Goal: Use online tool/utility: Utilize a website feature to perform a specific function

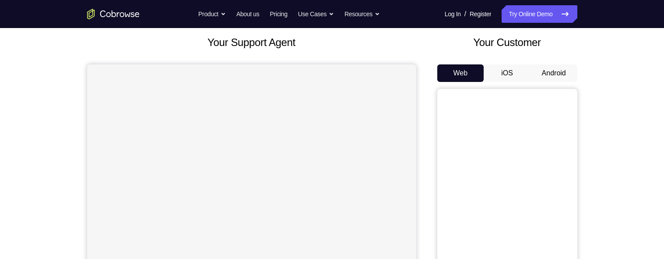
scroll to position [49, 0]
click at [559, 73] on button "Android" at bounding box center [554, 73] width 47 height 18
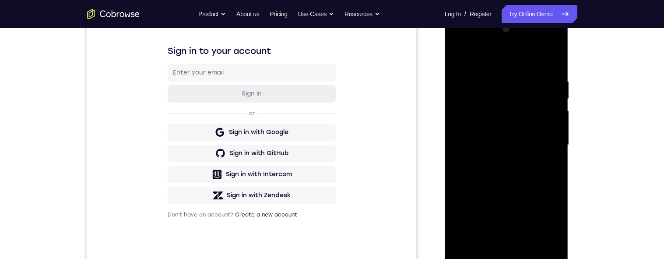
scroll to position [148, 0]
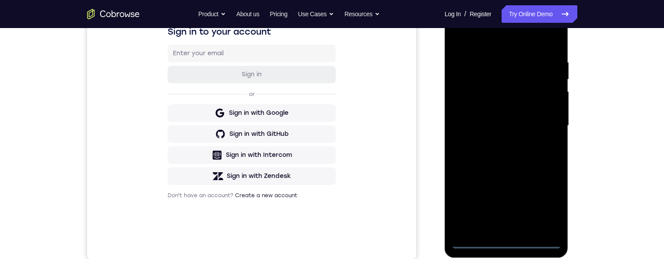
click at [509, 243] on div at bounding box center [506, 125] width 110 height 245
click at [547, 208] on div at bounding box center [506, 125] width 110 height 245
click at [500, 41] on div at bounding box center [506, 125] width 110 height 245
click at [479, 36] on div at bounding box center [506, 125] width 110 height 245
click at [543, 126] on div at bounding box center [506, 125] width 110 height 245
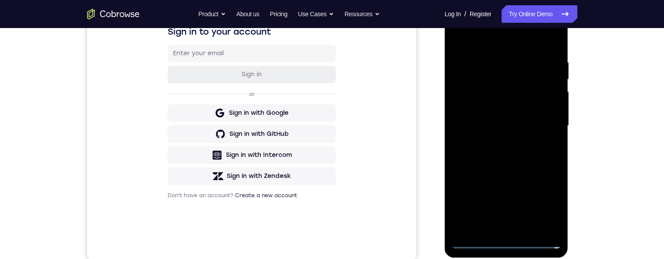
click at [498, 141] on div at bounding box center [506, 125] width 110 height 245
click at [487, 120] on div at bounding box center [506, 125] width 110 height 245
click at [489, 99] on div at bounding box center [506, 125] width 110 height 245
click at [486, 109] on div at bounding box center [506, 125] width 110 height 245
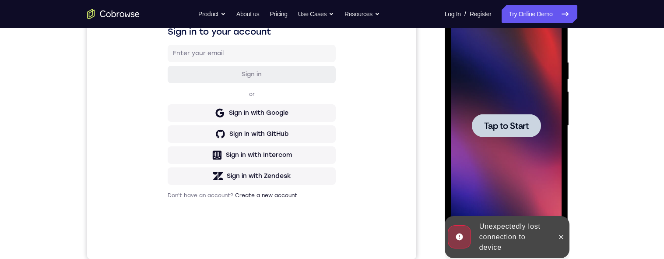
click at [486, 109] on div at bounding box center [506, 125] width 110 height 245
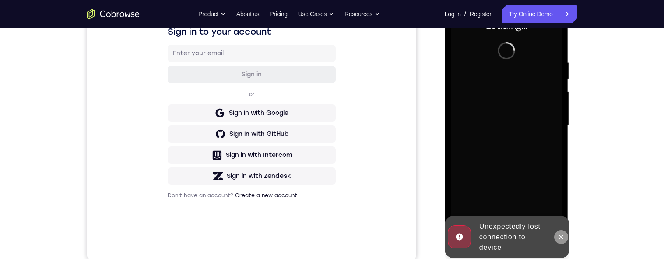
click at [562, 237] on icon at bounding box center [561, 237] width 4 height 4
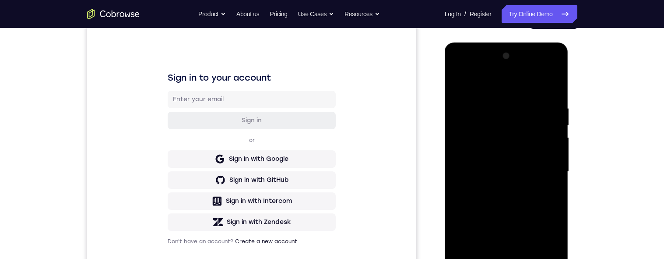
scroll to position [165, 0]
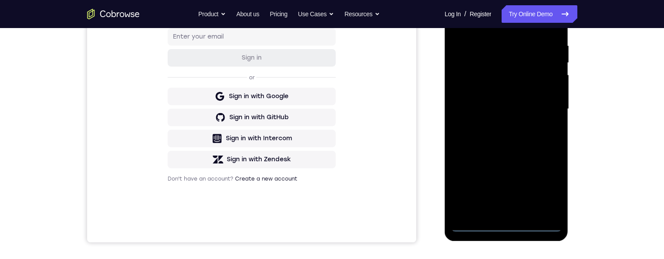
click at [506, 225] on div at bounding box center [506, 108] width 110 height 245
click at [542, 188] on div at bounding box center [506, 108] width 110 height 245
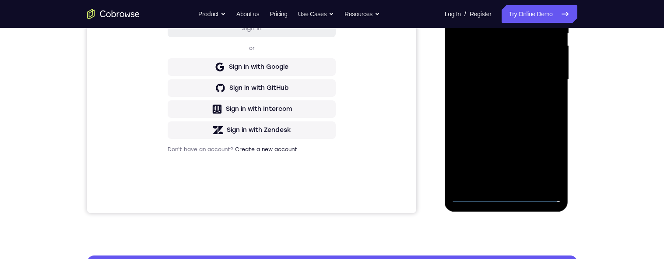
click at [516, 0] on div at bounding box center [506, 79] width 110 height 245
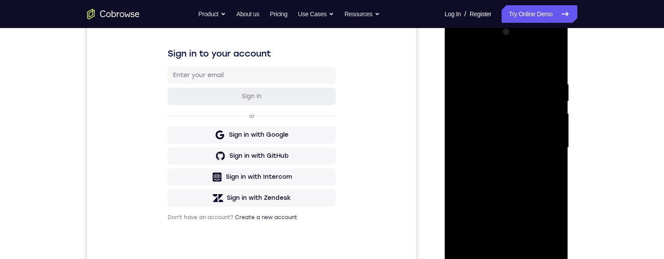
click at [545, 144] on div at bounding box center [506, 147] width 110 height 245
click at [496, 252] on div at bounding box center [506, 147] width 110 height 245
click at [511, 140] on div at bounding box center [506, 147] width 110 height 245
click at [492, 130] on div at bounding box center [506, 147] width 110 height 245
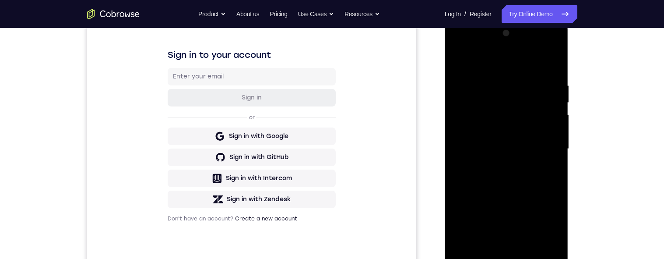
click at [506, 131] on div at bounding box center [506, 148] width 110 height 245
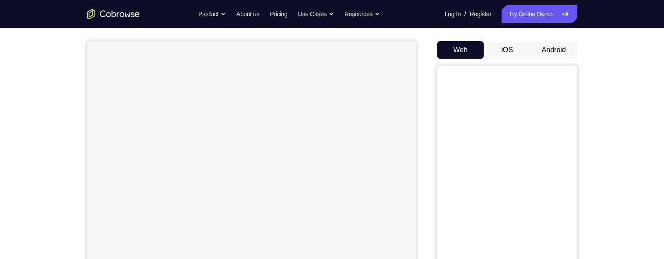
scroll to position [73, 0]
click at [558, 49] on button "Android" at bounding box center [554, 50] width 47 height 18
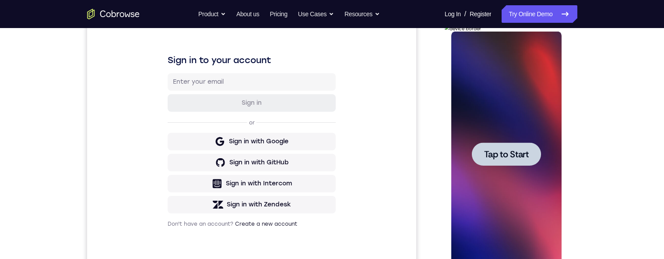
scroll to position [0, 0]
click at [503, 155] on span "Tap to Start" at bounding box center [506, 154] width 45 height 9
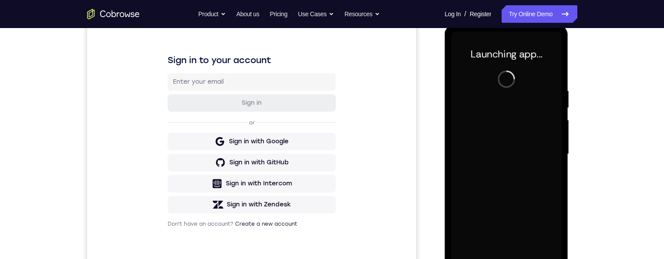
scroll to position [149, 0]
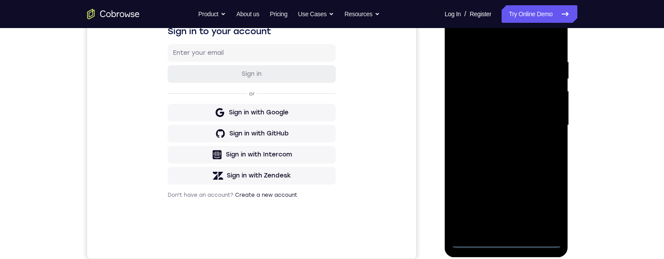
click at [506, 241] on div at bounding box center [506, 125] width 110 height 245
click at [506, 240] on div at bounding box center [506, 125] width 110 height 245
click at [548, 203] on div at bounding box center [506, 125] width 110 height 245
click at [491, 34] on div at bounding box center [506, 125] width 110 height 245
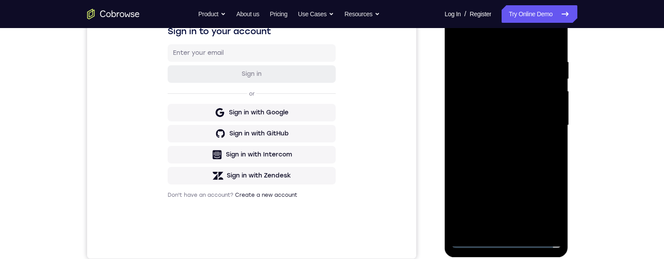
click at [481, 37] on div at bounding box center [506, 125] width 110 height 245
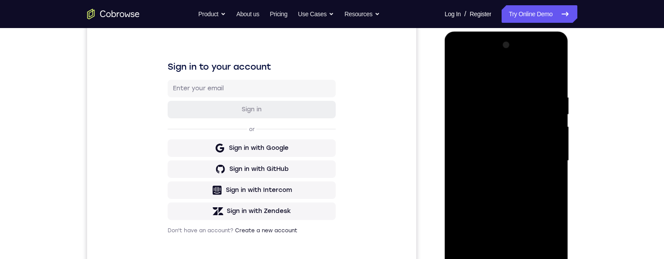
click at [489, 74] on div at bounding box center [506, 160] width 110 height 245
click at [544, 156] on div at bounding box center [506, 160] width 110 height 245
click at [545, 158] on div at bounding box center [506, 160] width 110 height 245
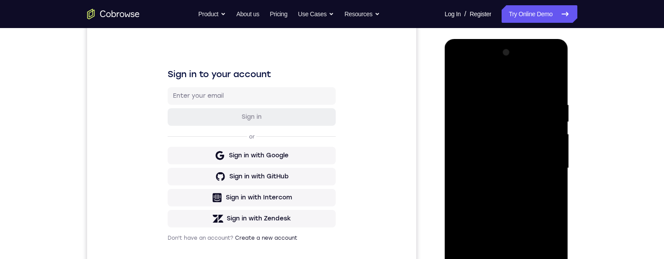
scroll to position [144, 0]
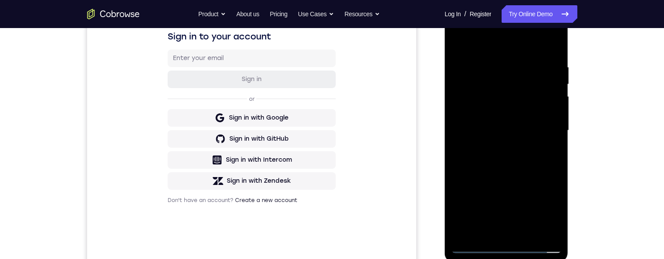
click at [497, 147] on div at bounding box center [506, 130] width 110 height 245
click at [494, 124] on div at bounding box center [506, 130] width 110 height 245
click at [506, 112] on div at bounding box center [506, 130] width 110 height 245
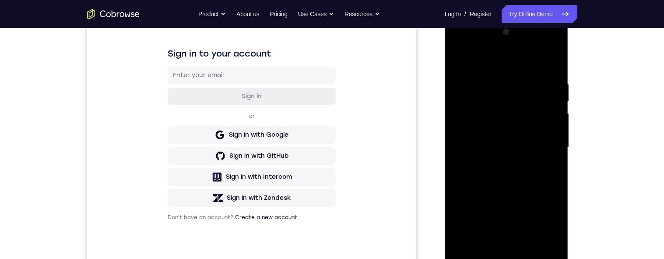
click at [513, 146] on div at bounding box center [506, 147] width 110 height 245
click at [500, 178] on div at bounding box center [506, 147] width 110 height 245
click at [548, 161] on div at bounding box center [506, 147] width 110 height 245
click at [531, 187] on div at bounding box center [506, 147] width 110 height 245
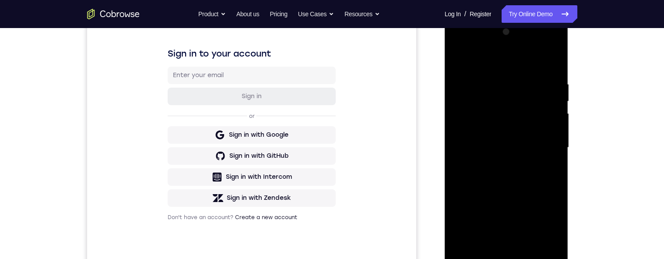
click at [531, 251] on div at bounding box center [506, 147] width 110 height 245
click at [529, 251] on div at bounding box center [506, 147] width 110 height 245
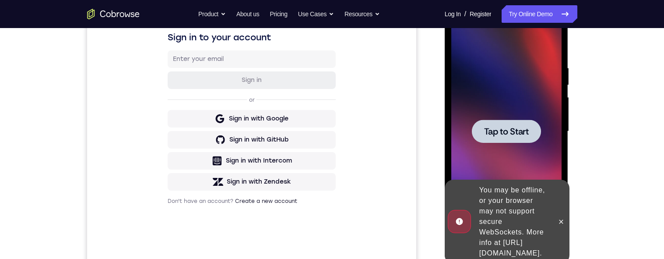
click at [512, 130] on span "Tap to Start" at bounding box center [506, 131] width 45 height 9
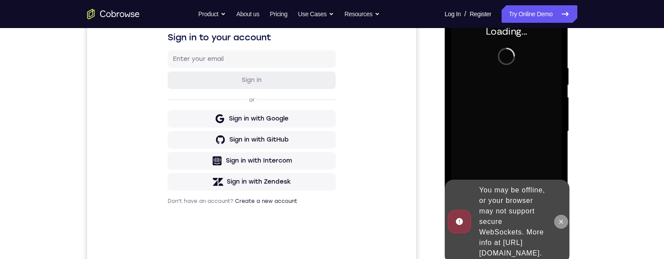
click at [562, 219] on icon at bounding box center [561, 221] width 4 height 4
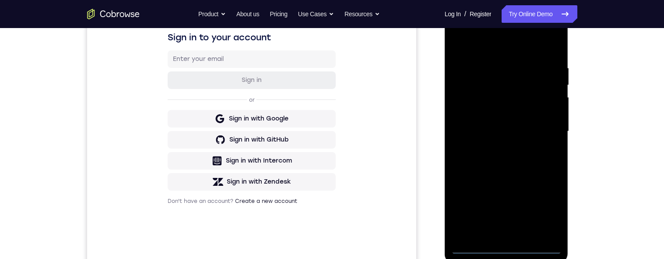
click at [507, 247] on div at bounding box center [506, 131] width 110 height 245
click at [545, 209] on div at bounding box center [506, 131] width 110 height 245
click at [501, 41] on div at bounding box center [506, 131] width 110 height 245
click at [478, 43] on div at bounding box center [506, 131] width 110 height 245
click at [543, 127] on div at bounding box center [506, 131] width 110 height 245
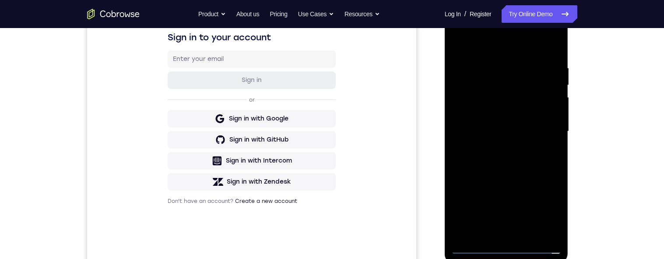
click at [499, 234] on div at bounding box center [506, 131] width 110 height 245
click at [488, 122] on div at bounding box center [506, 131] width 110 height 245
click at [515, 113] on div at bounding box center [506, 131] width 110 height 245
click at [529, 133] on div at bounding box center [506, 131] width 110 height 245
click at [505, 162] on div at bounding box center [506, 131] width 110 height 245
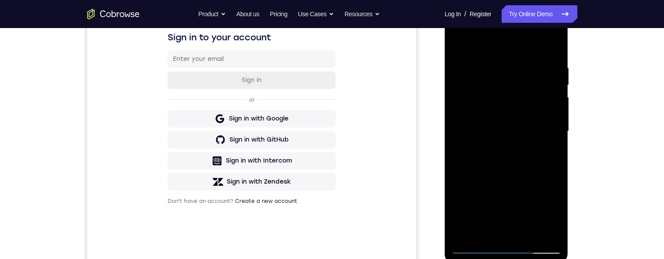
click at [510, 155] on div at bounding box center [506, 131] width 110 height 245
click at [518, 172] on div at bounding box center [506, 131] width 110 height 245
click at [529, 234] on div at bounding box center [506, 131] width 110 height 245
click at [507, 179] on div at bounding box center [506, 131] width 110 height 245
click at [509, 179] on div at bounding box center [506, 131] width 110 height 245
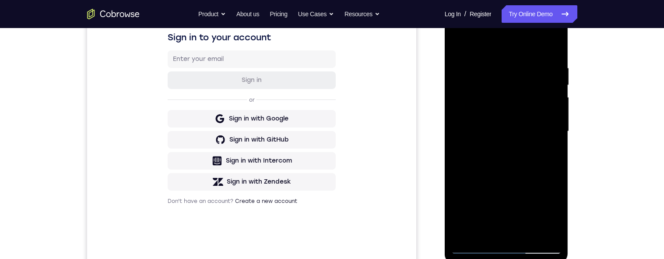
click at [458, 46] on div at bounding box center [506, 131] width 110 height 245
click at [457, 45] on div at bounding box center [506, 131] width 110 height 245
click at [491, 118] on div at bounding box center [506, 131] width 110 height 245
click at [477, 214] on div at bounding box center [506, 131] width 110 height 245
click at [480, 229] on div at bounding box center [506, 131] width 110 height 245
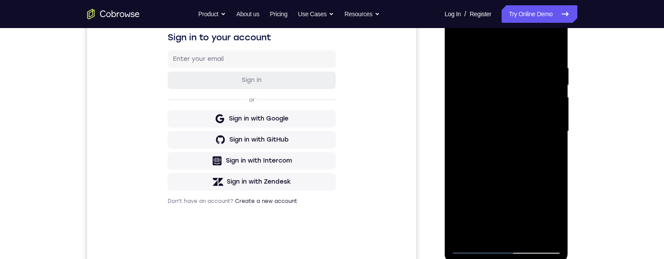
click at [482, 231] on div at bounding box center [506, 131] width 110 height 245
click at [491, 214] on div at bounding box center [506, 131] width 110 height 245
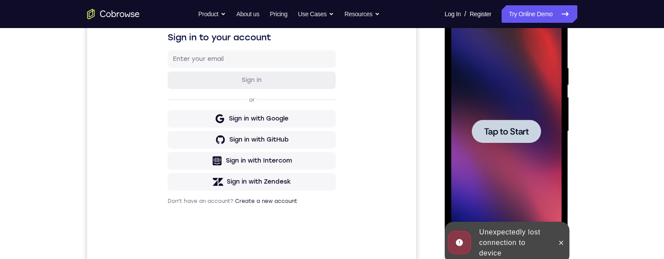
click at [513, 127] on span "Tap to Start" at bounding box center [506, 131] width 45 height 9
